Goal: Task Accomplishment & Management: Manage account settings

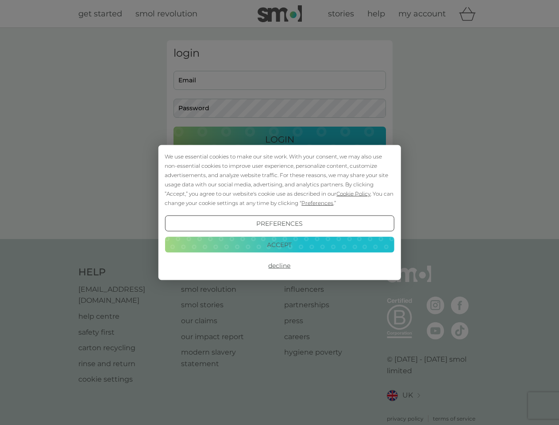
click at [354, 193] on span "Cookie Policy" at bounding box center [353, 193] width 34 height 7
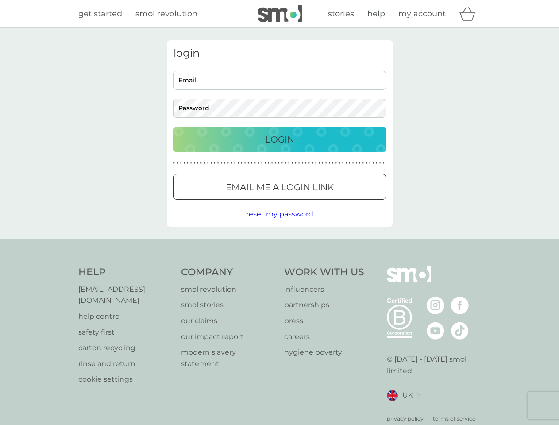
click at [316, 203] on div "login Email Password Login ● ● ● ● ● ● ● ● ● ● ● ● ● ● ● ● ● ● ● ● ● ● ● ● ● ● …" at bounding box center [280, 133] width 226 height 186
click at [279, 223] on div "login Email Password Login ● ● ● ● ● ● ● ● ● ● ● ● ● ● ● ● ● ● ● ● ● ● ● ● ● ● …" at bounding box center [280, 133] width 226 height 186
click at [279, 265] on div "Help [EMAIL_ADDRESS][DOMAIN_NAME] help centre safety first carton recycling rin…" at bounding box center [279, 343] width 403 height 157
click at [279, 244] on div "Help [EMAIL_ADDRESS][DOMAIN_NAME] help centre safety first carton recycling rin…" at bounding box center [279, 344] width 559 height 210
